Goal: Communication & Community: Answer question/provide support

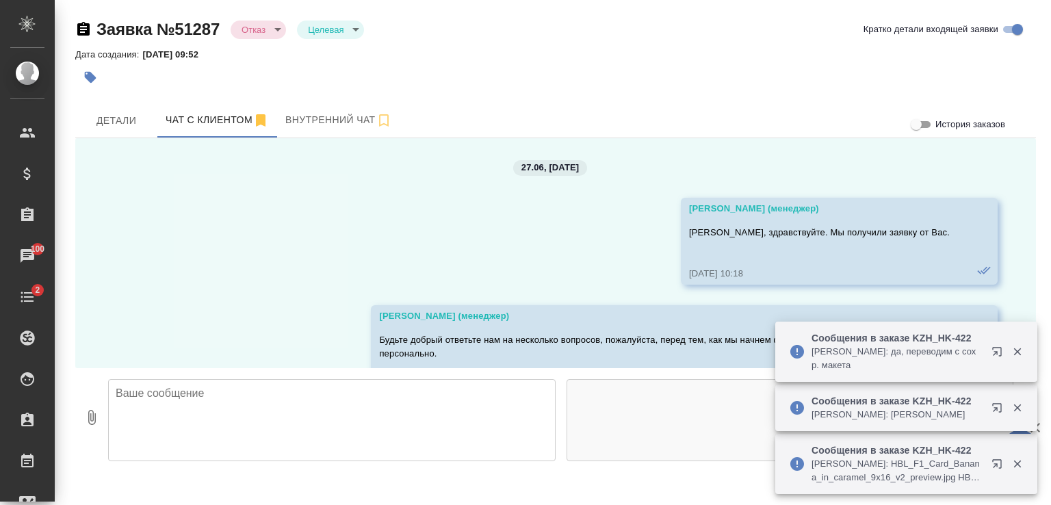
scroll to position [8737, 0]
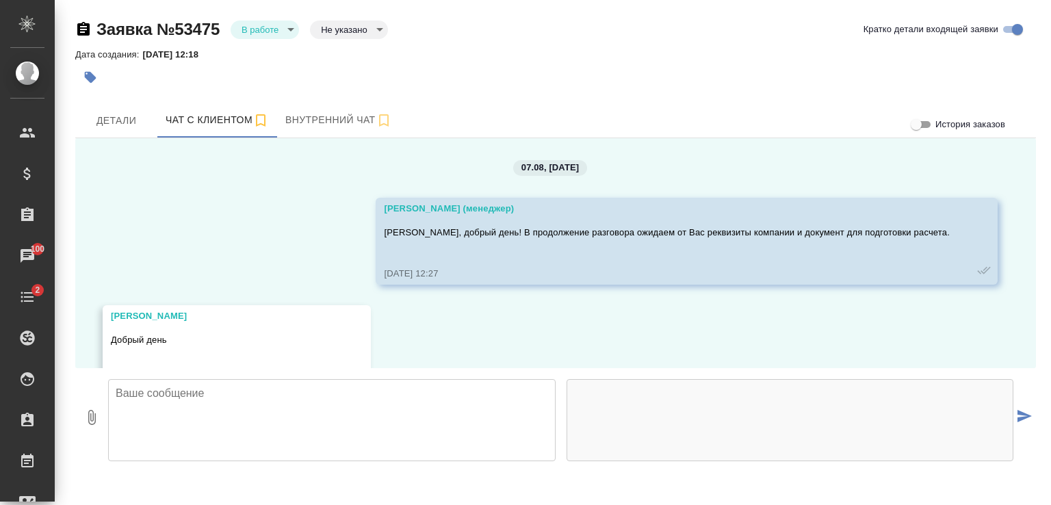
scroll to position [4308, 0]
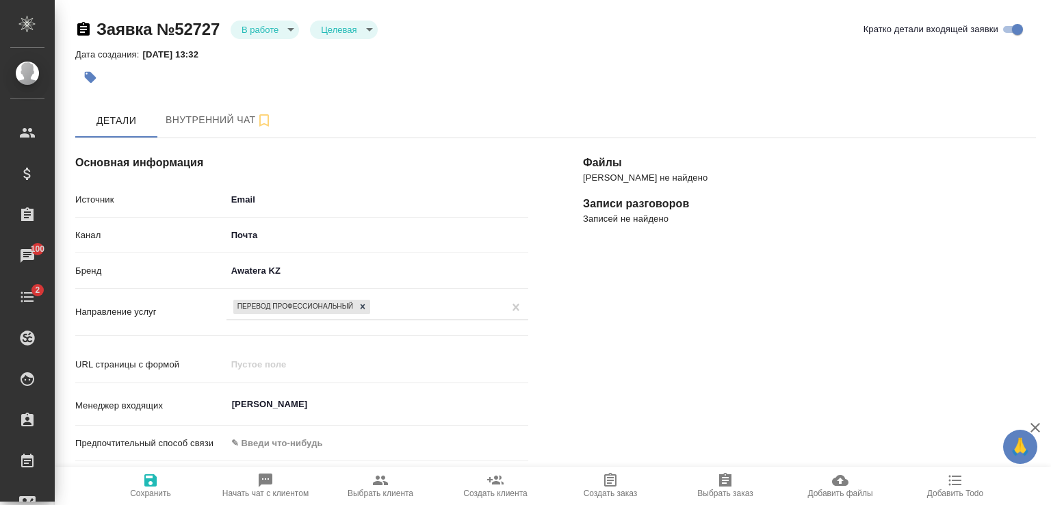
select select "KZ"
select select "RU"
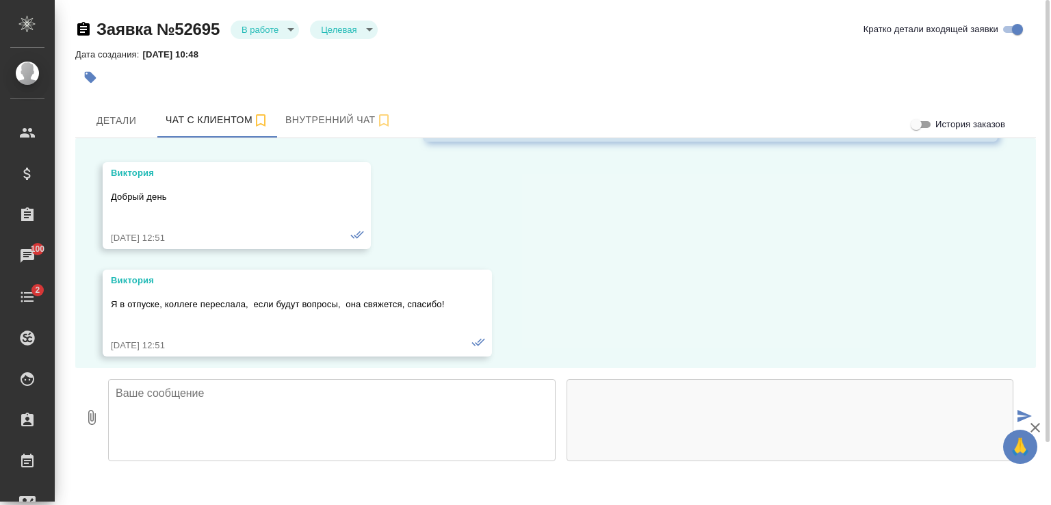
scroll to position [2669, 0]
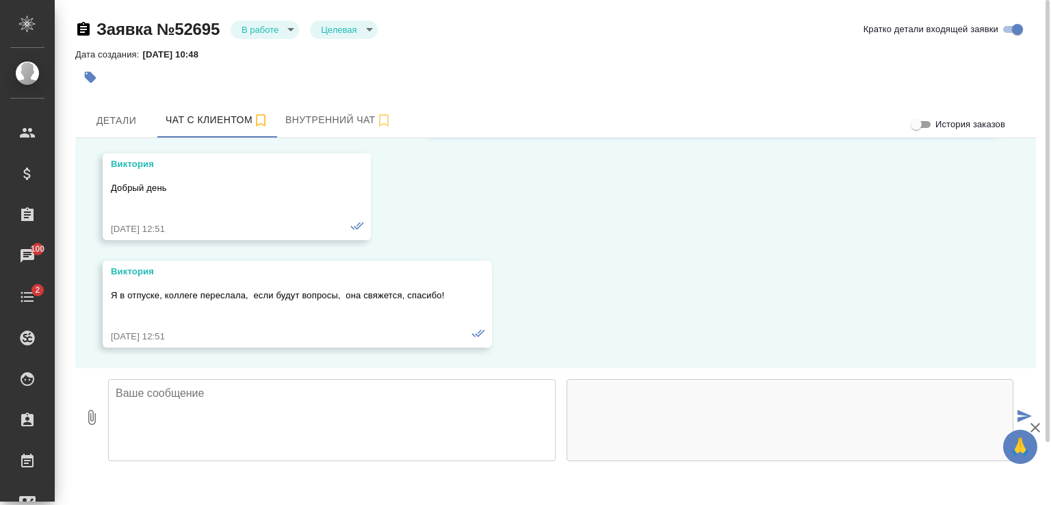
click at [342, 405] on textarea at bounding box center [331, 420] width 447 height 82
click at [475, 408] on textarea at bounding box center [331, 420] width 447 height 82
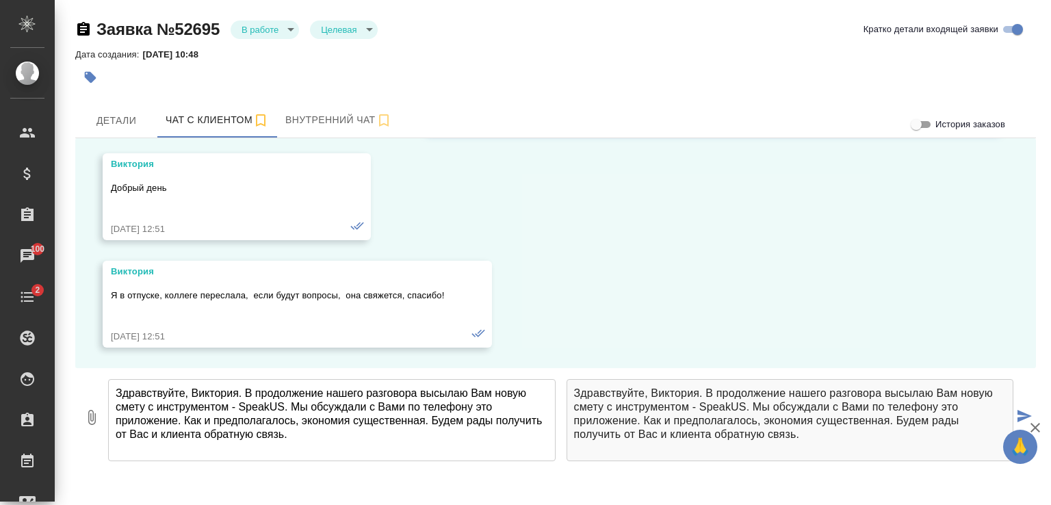
type textarea "Здравствуйте, Виктория. В продолжение нашего разговора высылаю Вам новую смету …"
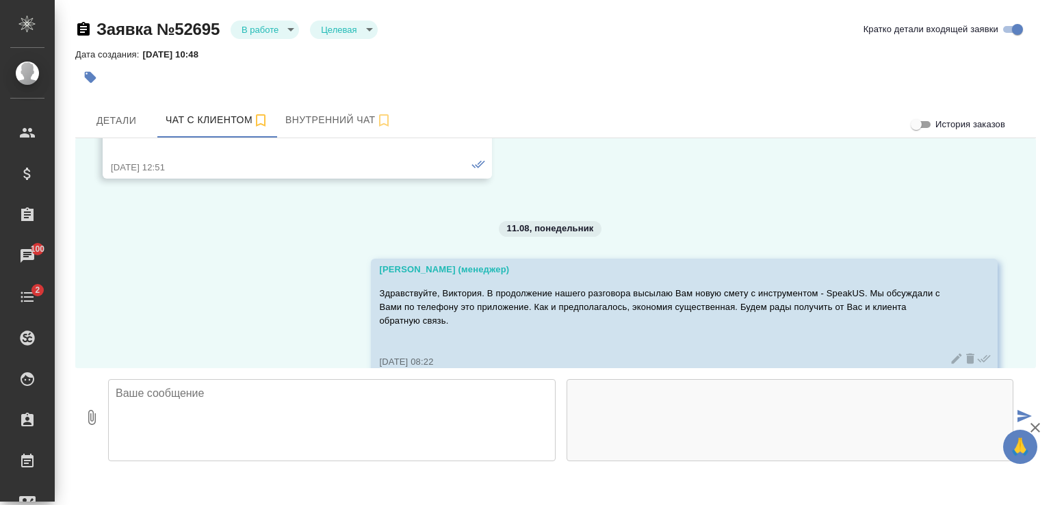
click at [93, 414] on icon "button" at bounding box center [92, 417] width 8 height 15
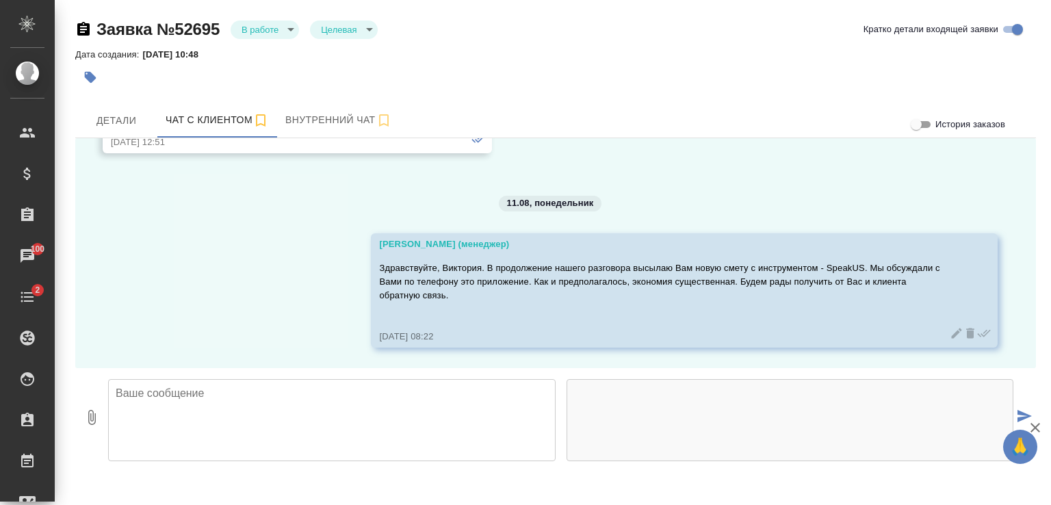
type input "C:\fakepath\Proposal_KZH_KZ-39 [FdIHAk].pdf"
click at [75, 368] on button "1" at bounding box center [91, 417] width 33 height 98
click at [83, 422] on icon "button" at bounding box center [91, 417] width 16 height 16
type input "C:\fakepath\Proposal_KZH_KZ-39 [FdIHAk].pdf"
click at [1037, 425] on icon "button" at bounding box center [1035, 428] width 10 height 10
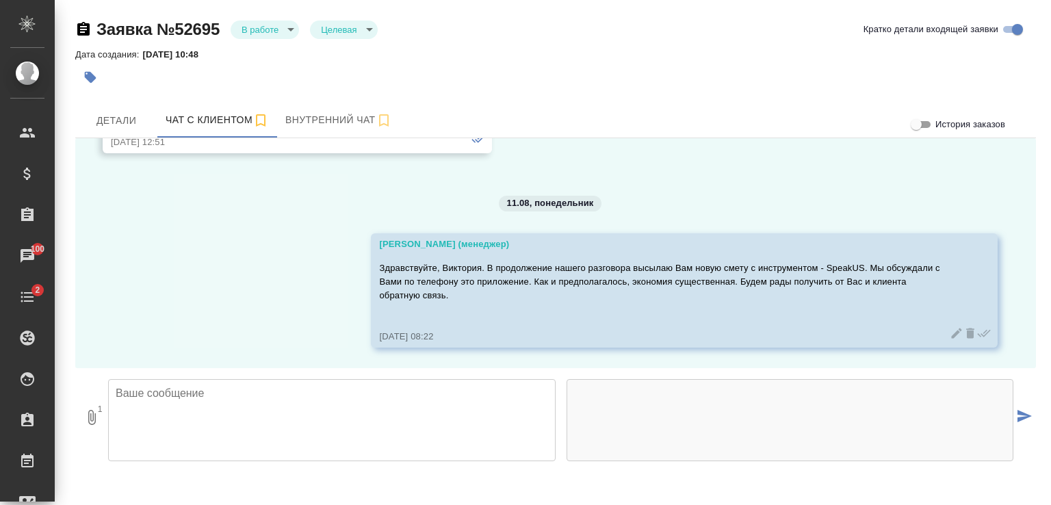
click at [1023, 413] on icon "submit" at bounding box center [1024, 416] width 14 height 12
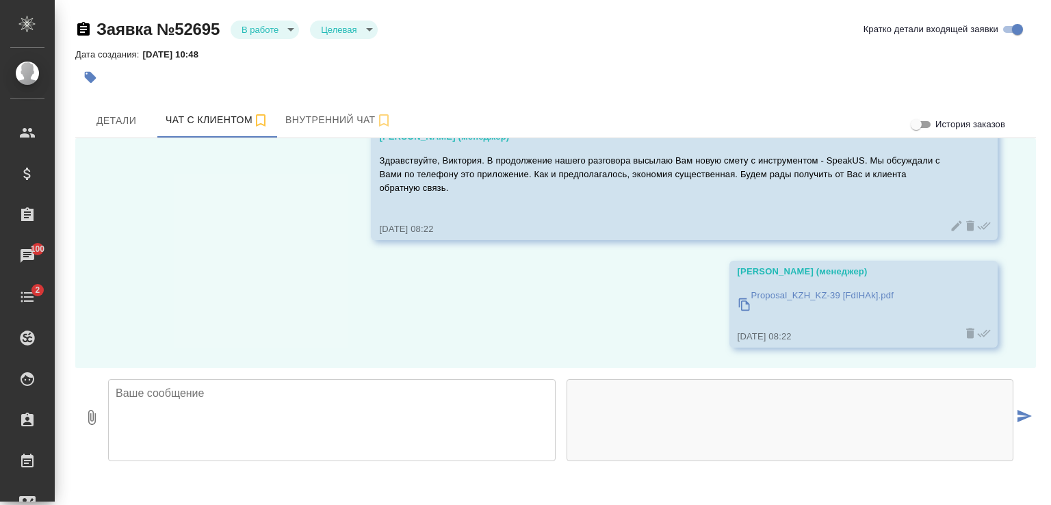
scroll to position [2971, 0]
click at [85, 32] on icon "button" at bounding box center [83, 29] width 12 height 14
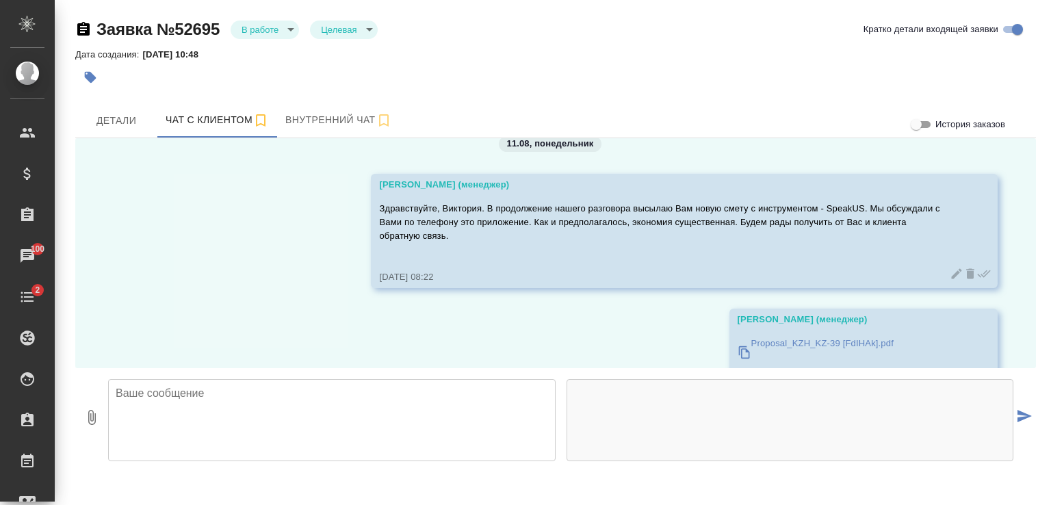
scroll to position [2970, 0]
